Goal: Find specific page/section: Find specific page/section

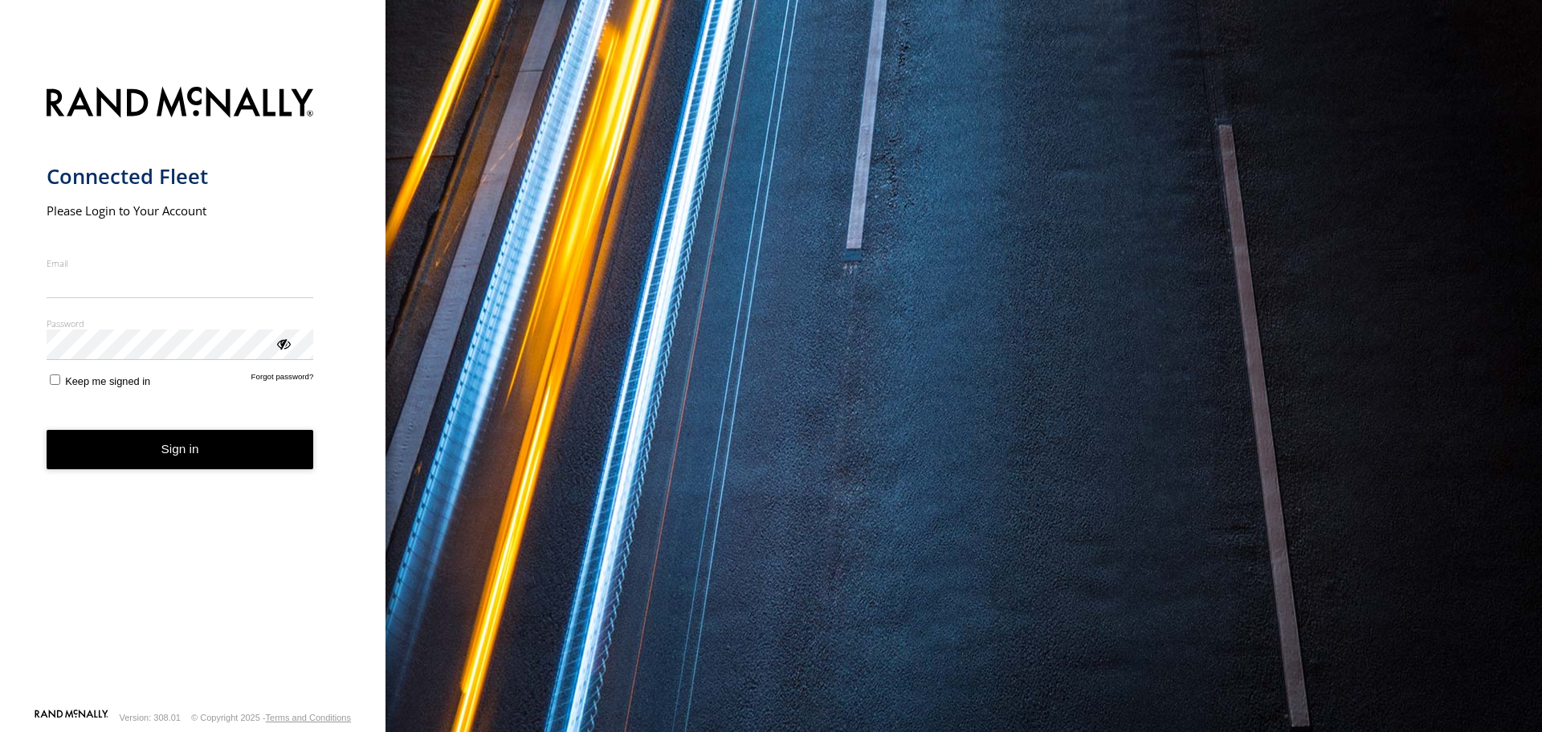
click at [0, 731] on nordpass-portal at bounding box center [0, 732] width 0 height 0
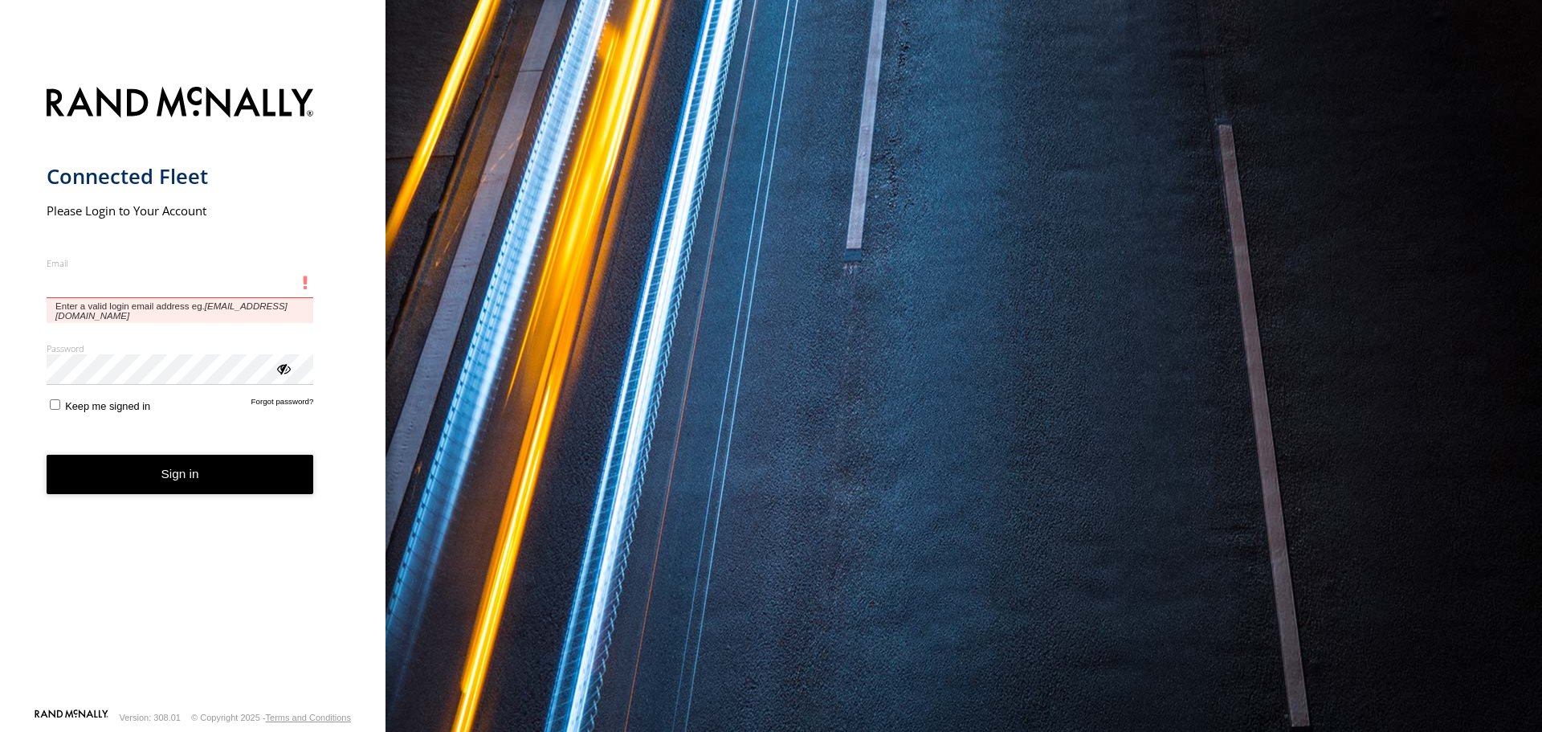
type input "**********"
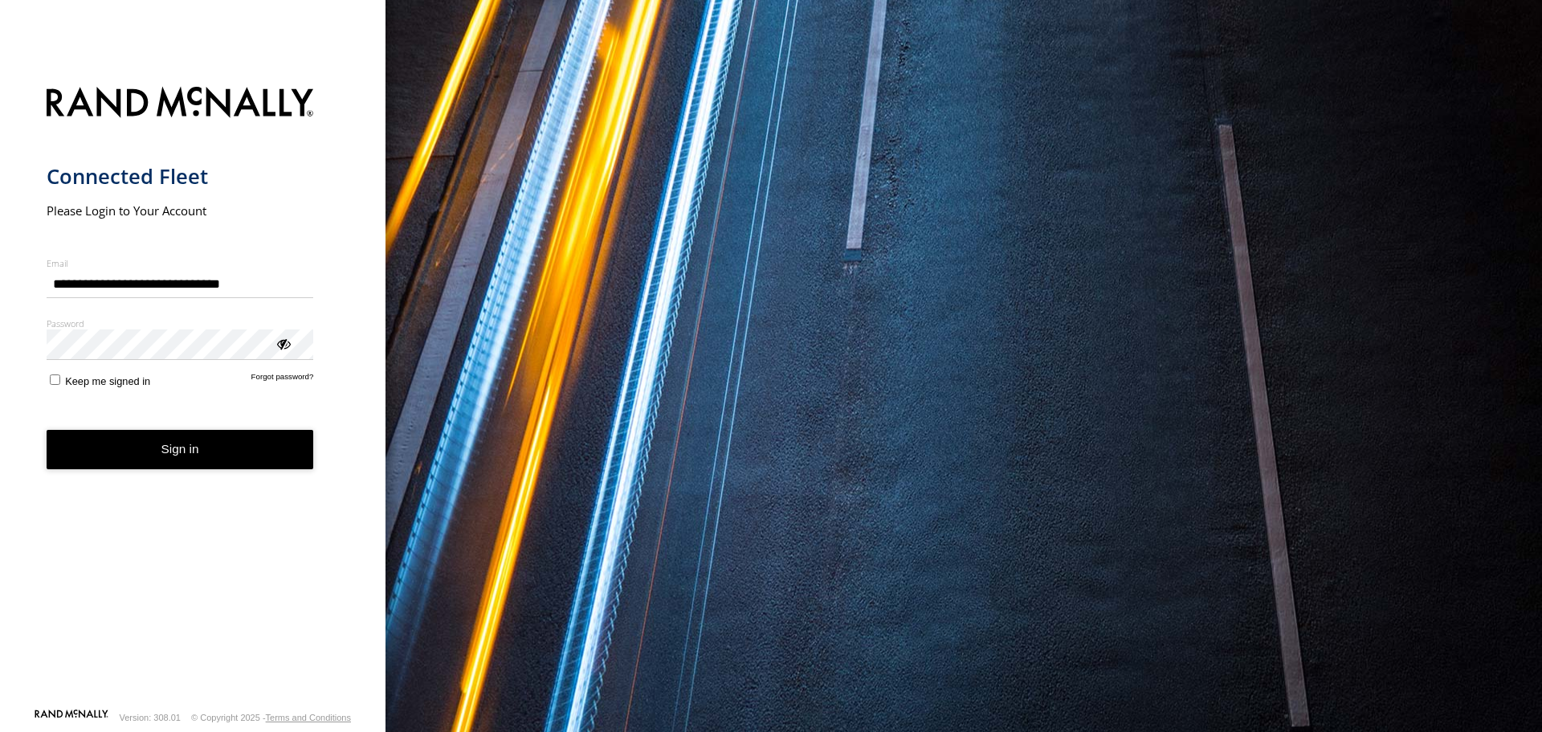
click at [238, 458] on button "Sign in" at bounding box center [180, 449] width 267 height 39
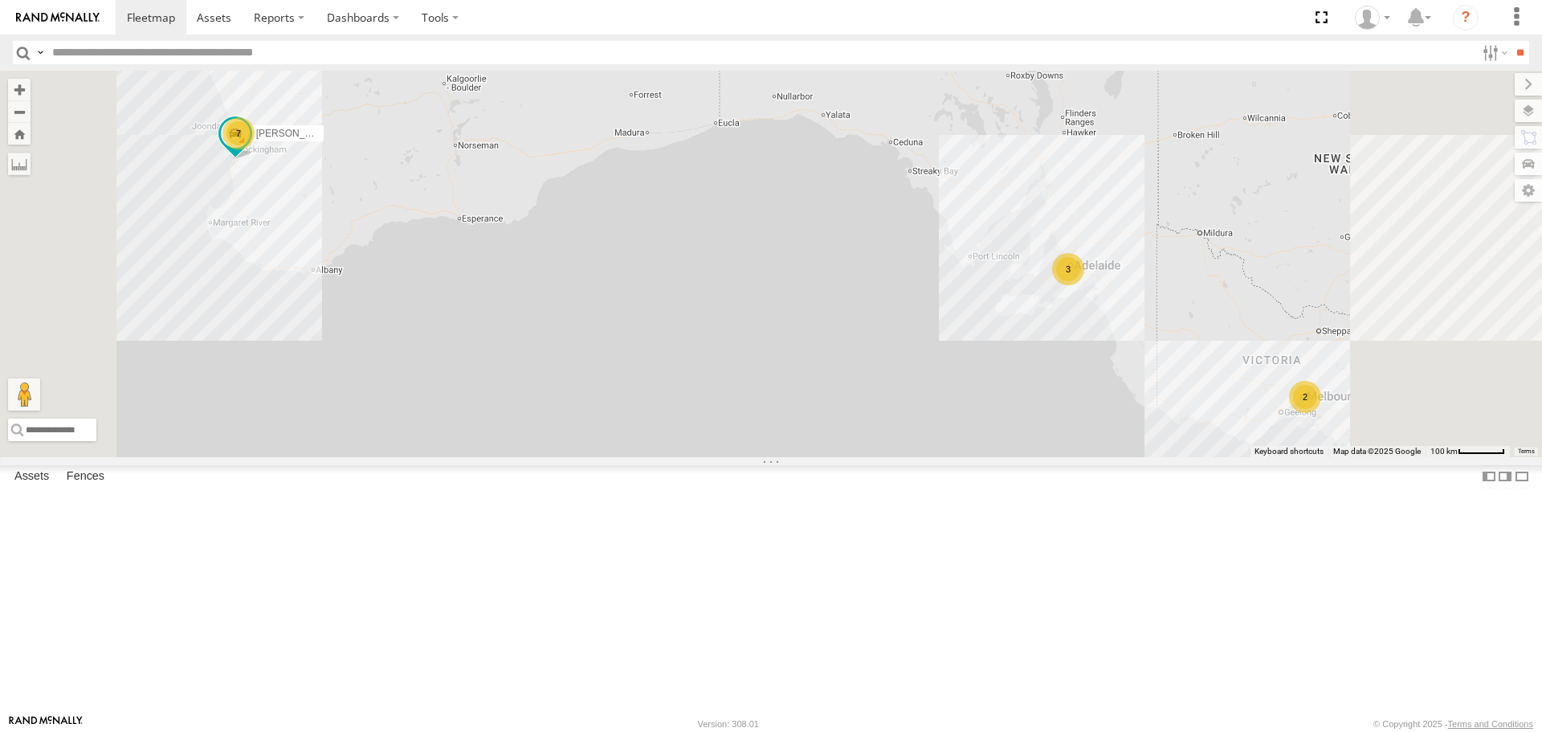
click at [1321, 413] on div "2" at bounding box center [1305, 397] width 32 height 32
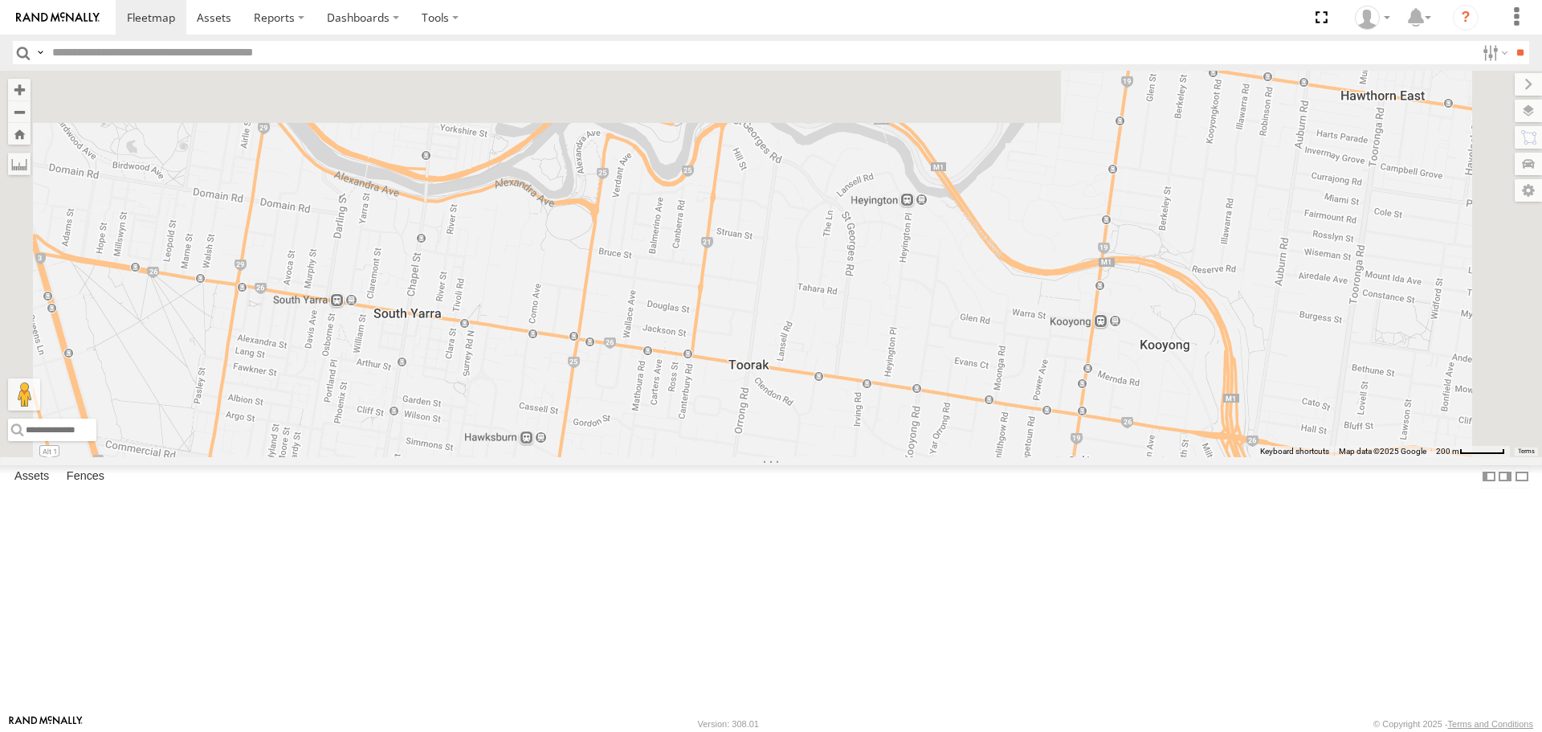
drag, startPoint x: 902, startPoint y: 169, endPoint x: 762, endPoint y: 702, distance: 551.3
click at [764, 456] on div "[PERSON_NAME] 1IEH 129 Nic Vending Van 2BW 7XY Shelby Vending Van 1ZU-5DF" at bounding box center [771, 264] width 1542 height 386
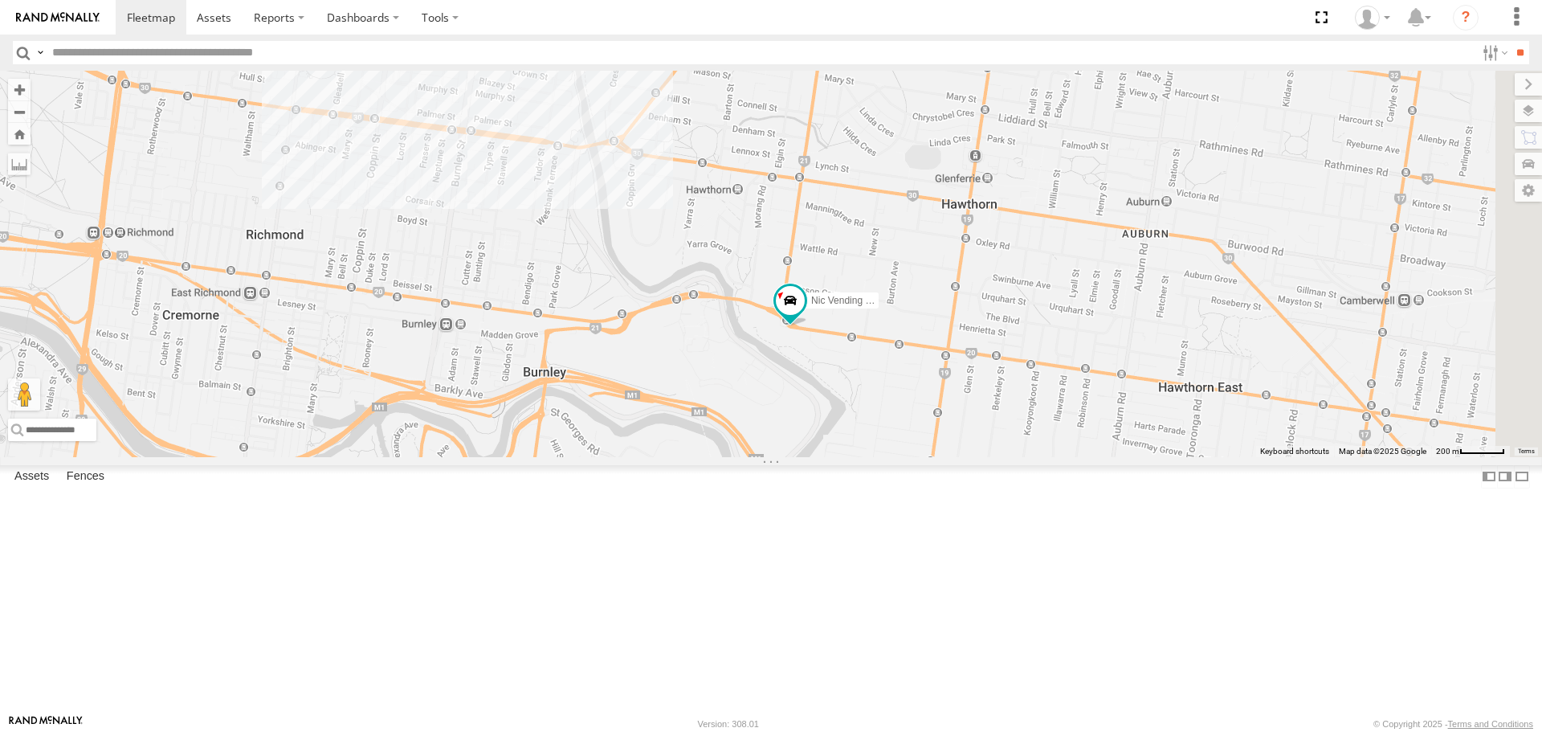
drag, startPoint x: 857, startPoint y: 508, endPoint x: 845, endPoint y: 553, distance: 47.3
click at [841, 456] on div "[PERSON_NAME] 1IEH 129 Nic Vending Van 2BW 7XY Shelby Vending Van 1ZU-5DF" at bounding box center [771, 264] width 1542 height 386
